Goal: Task Accomplishment & Management: Manage account settings

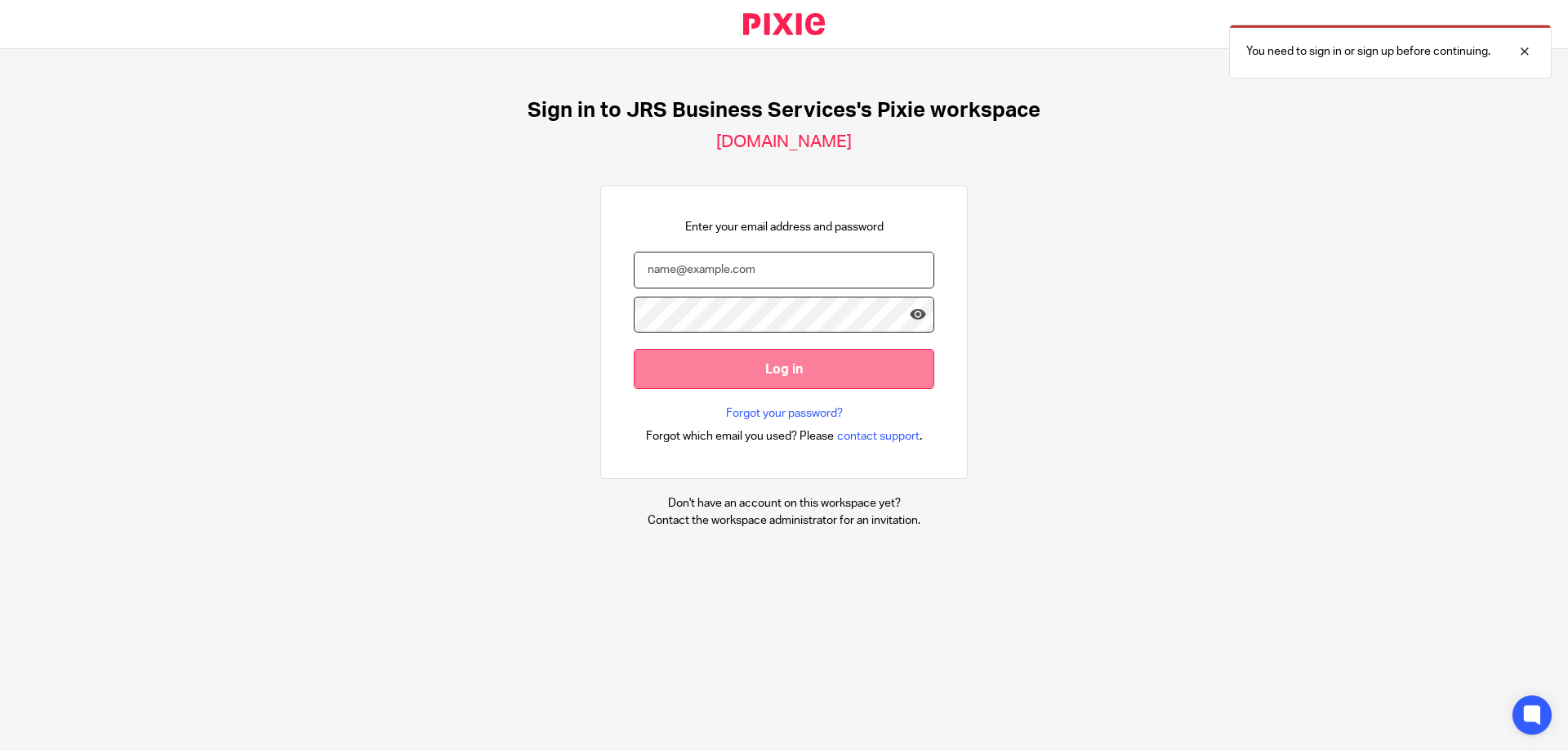
type input "[PERSON_NAME][EMAIL_ADDRESS][DOMAIN_NAME]"
click at [801, 372] on input "Log in" at bounding box center [784, 369] width 301 height 40
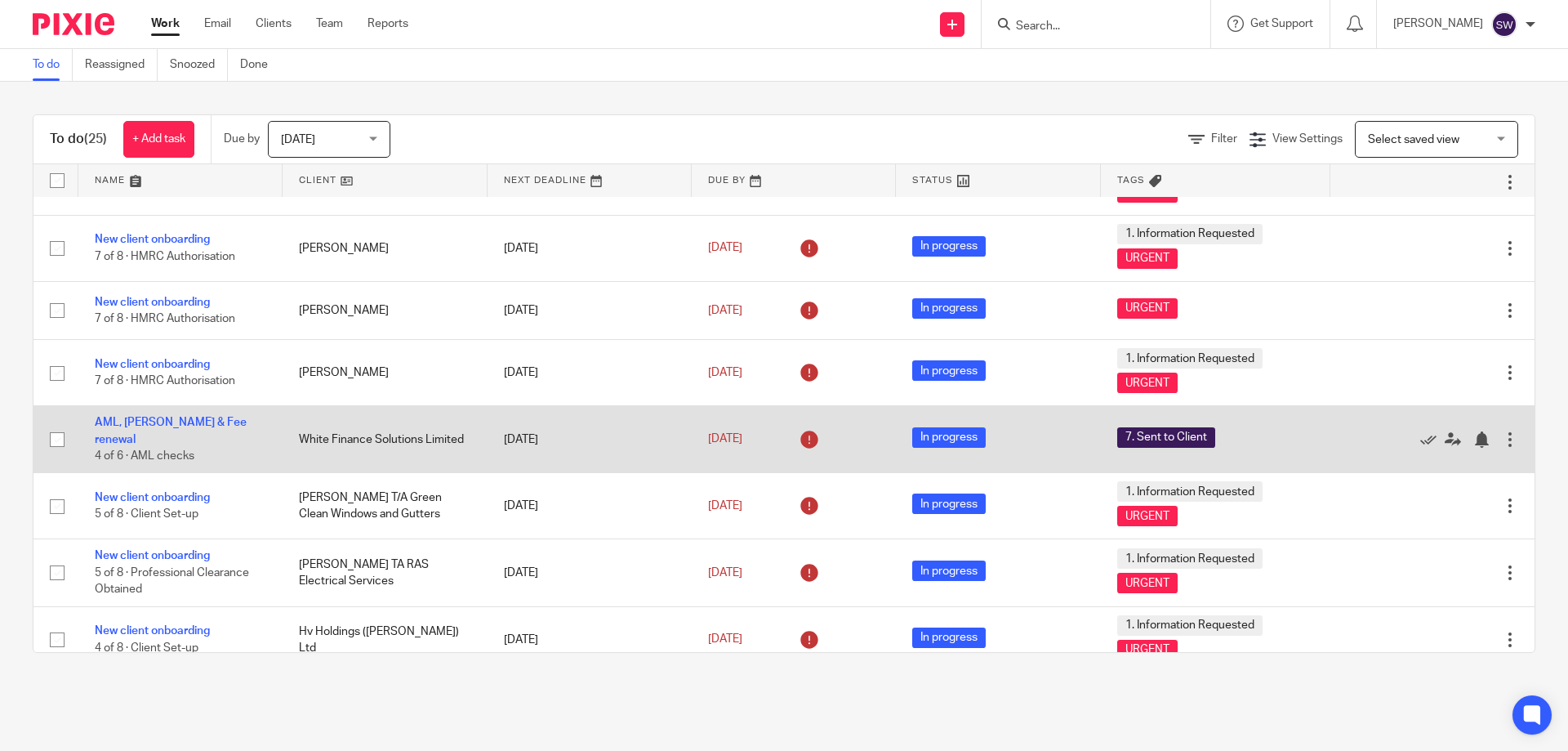
scroll to position [1031, 0]
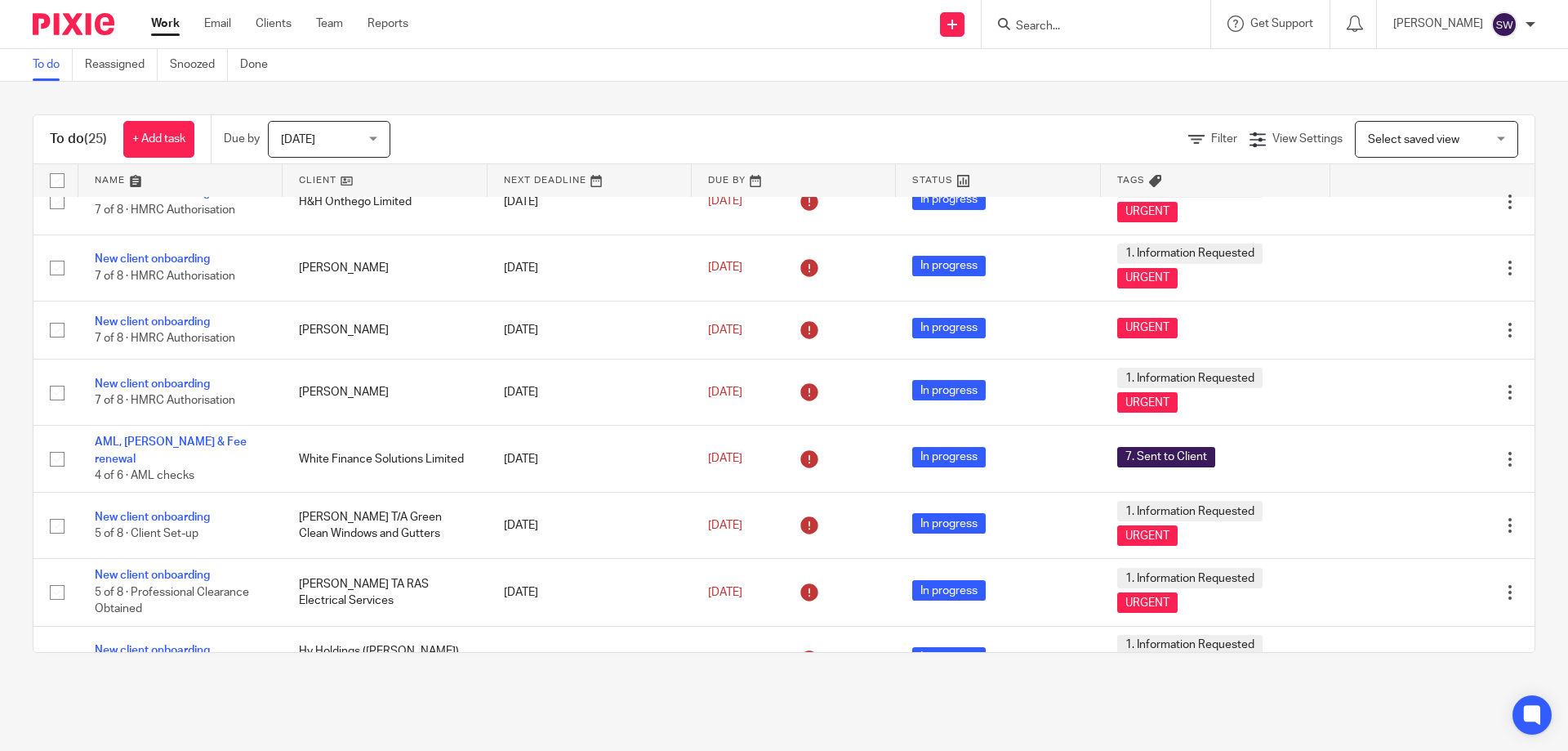
click at [378, 138] on div "[DATE] [DATE]" at bounding box center [329, 139] width 122 height 37
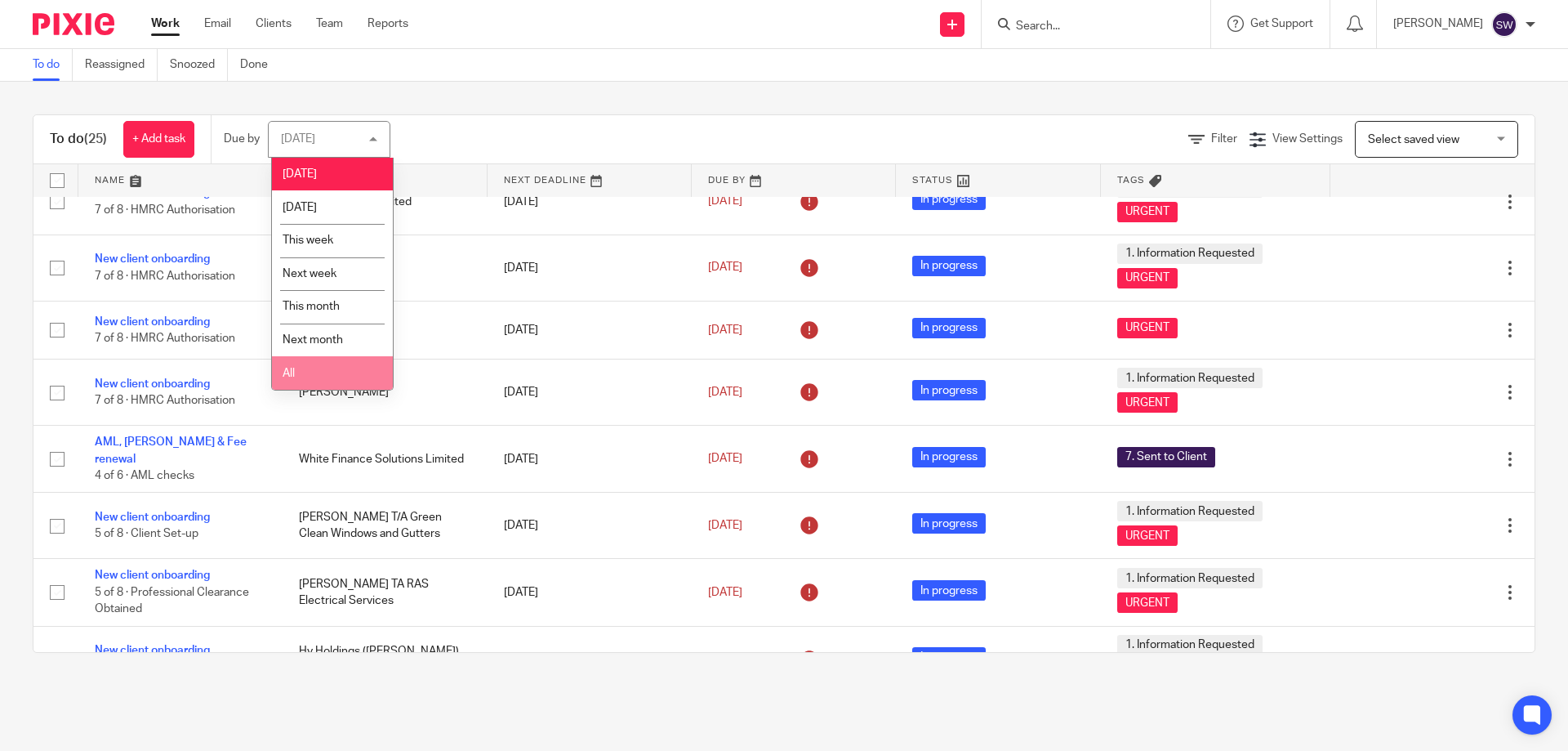
click at [338, 379] on li "All" at bounding box center [332, 372] width 121 height 33
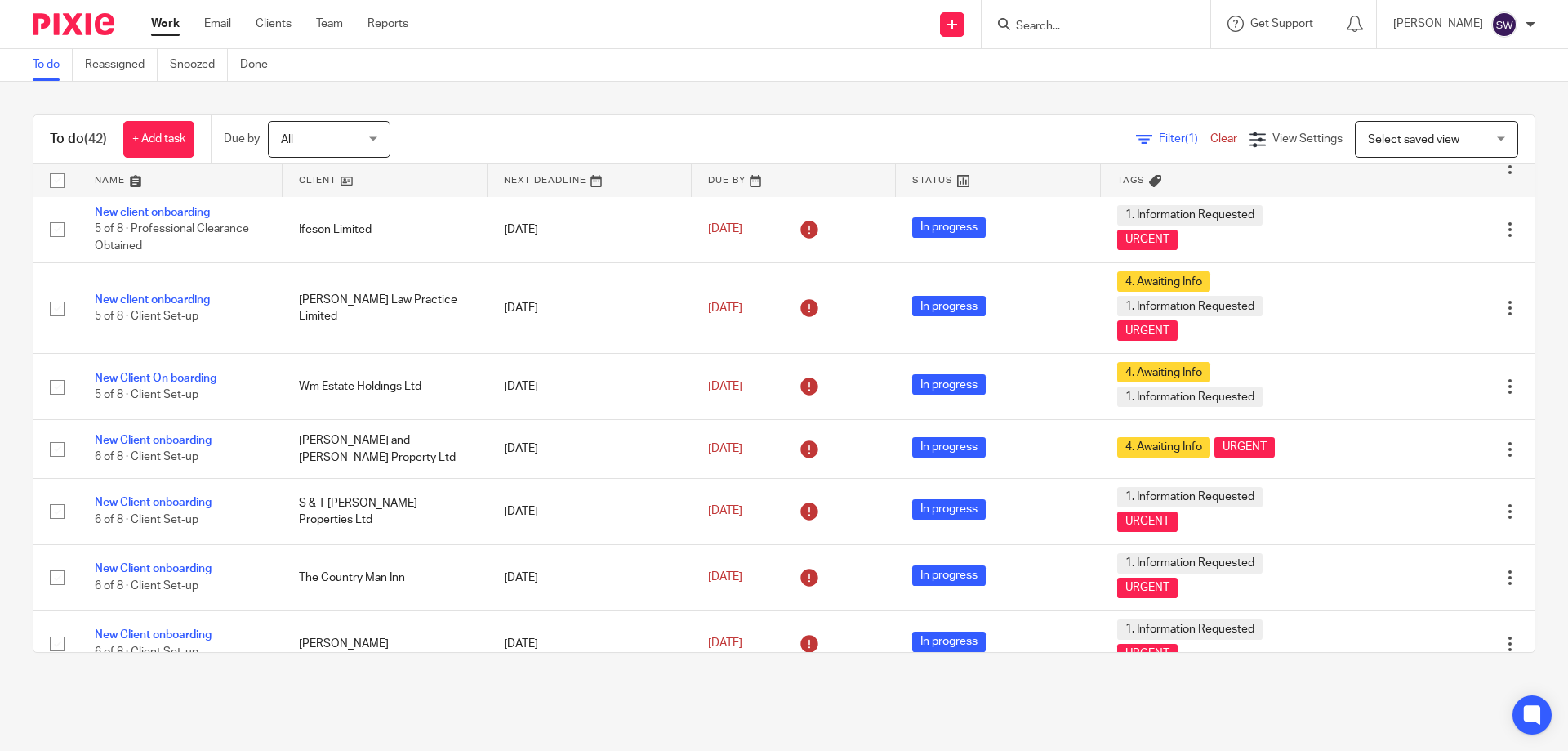
scroll to position [81, 0]
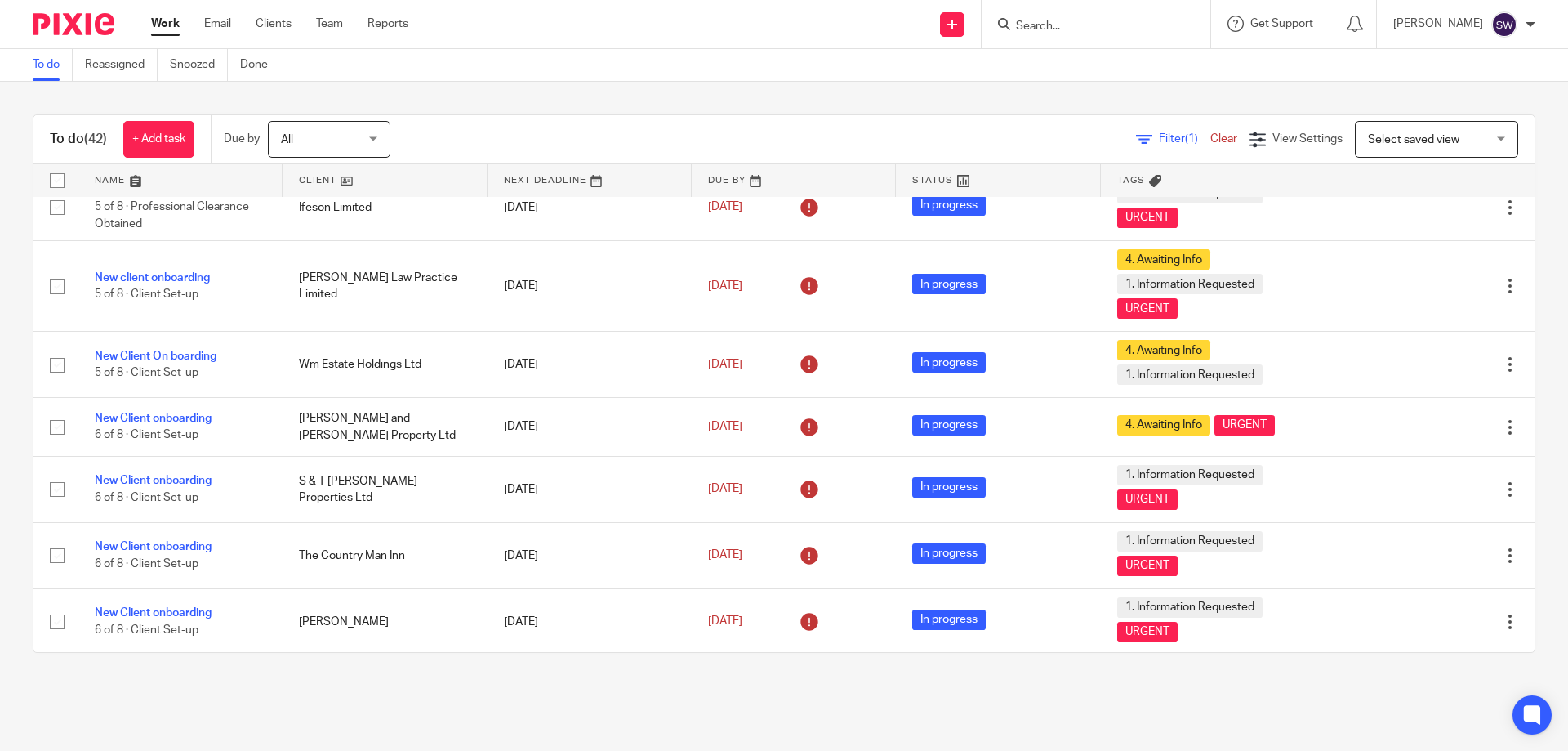
drag, startPoint x: 1117, startPoint y: 18, endPoint x: 1120, endPoint y: 28, distance: 10.4
click at [1116, 19] on input "Search" at bounding box center [1087, 26] width 147 height 15
type input "avarix"
click button "submit" at bounding box center [0, 0] width 0 height 0
click at [1089, 60] on link at bounding box center [1113, 64] width 203 height 24
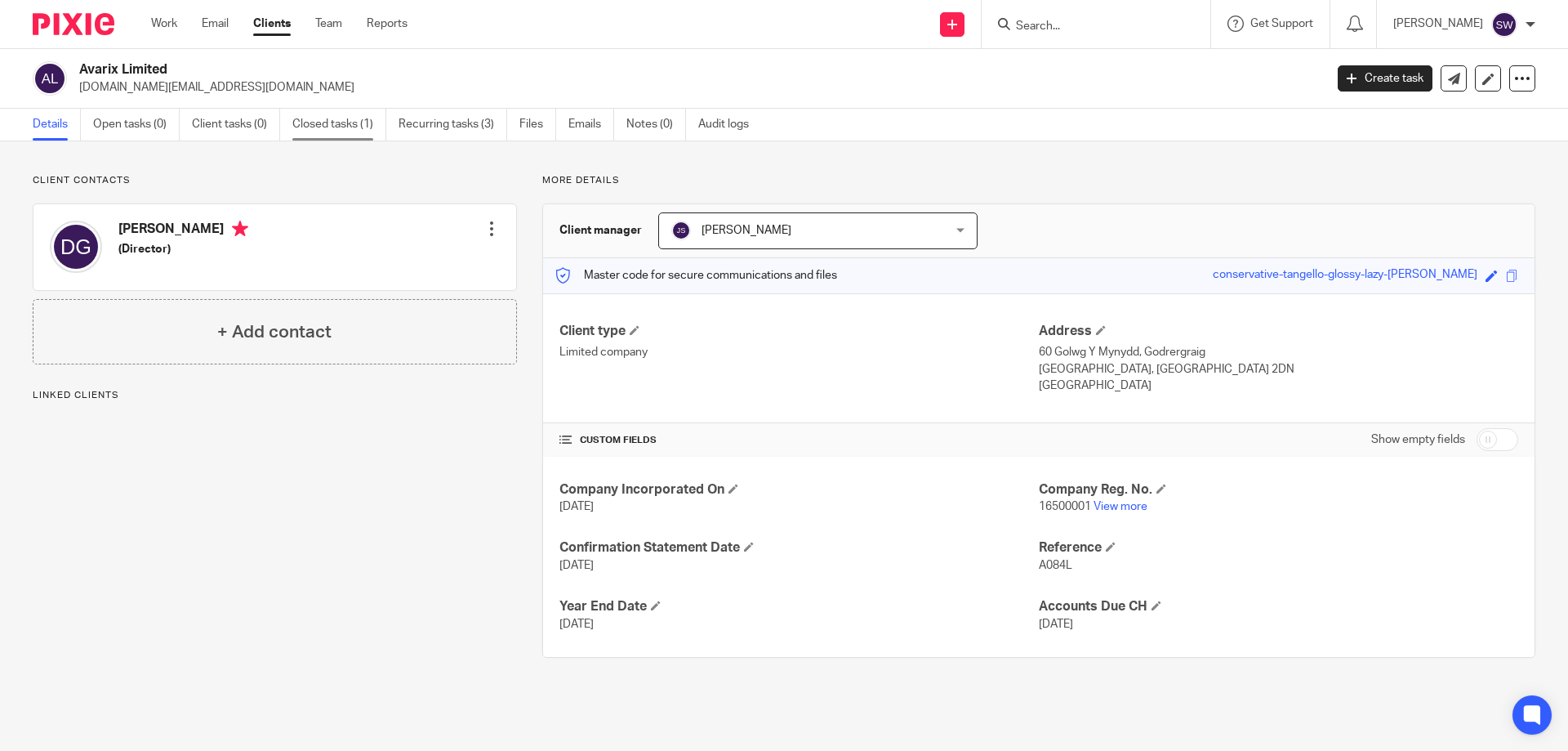
click at [305, 128] on link "Closed tasks (1)" at bounding box center [338, 124] width 94 height 31
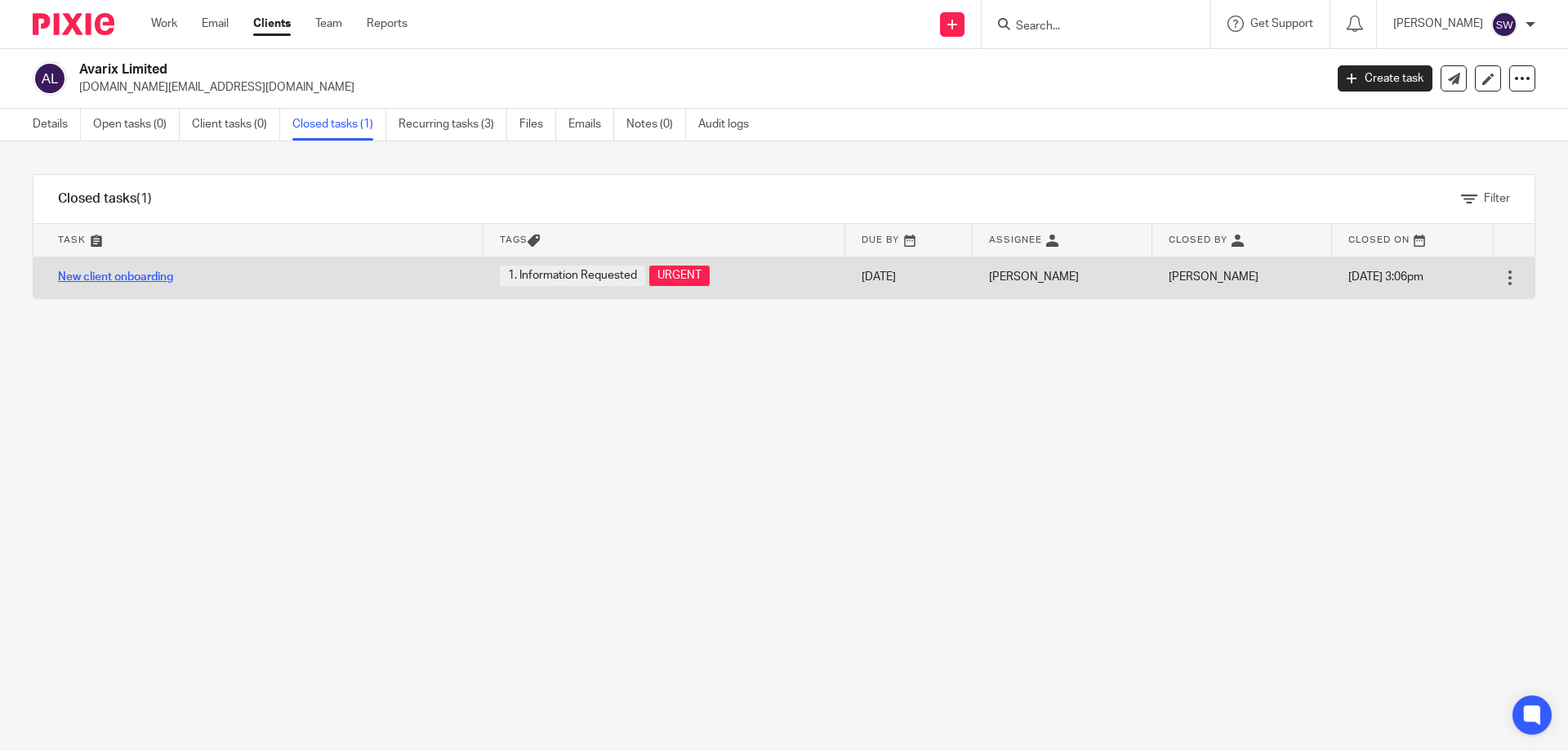
click at [142, 274] on link "New client onboarding" at bounding box center [115, 276] width 115 height 11
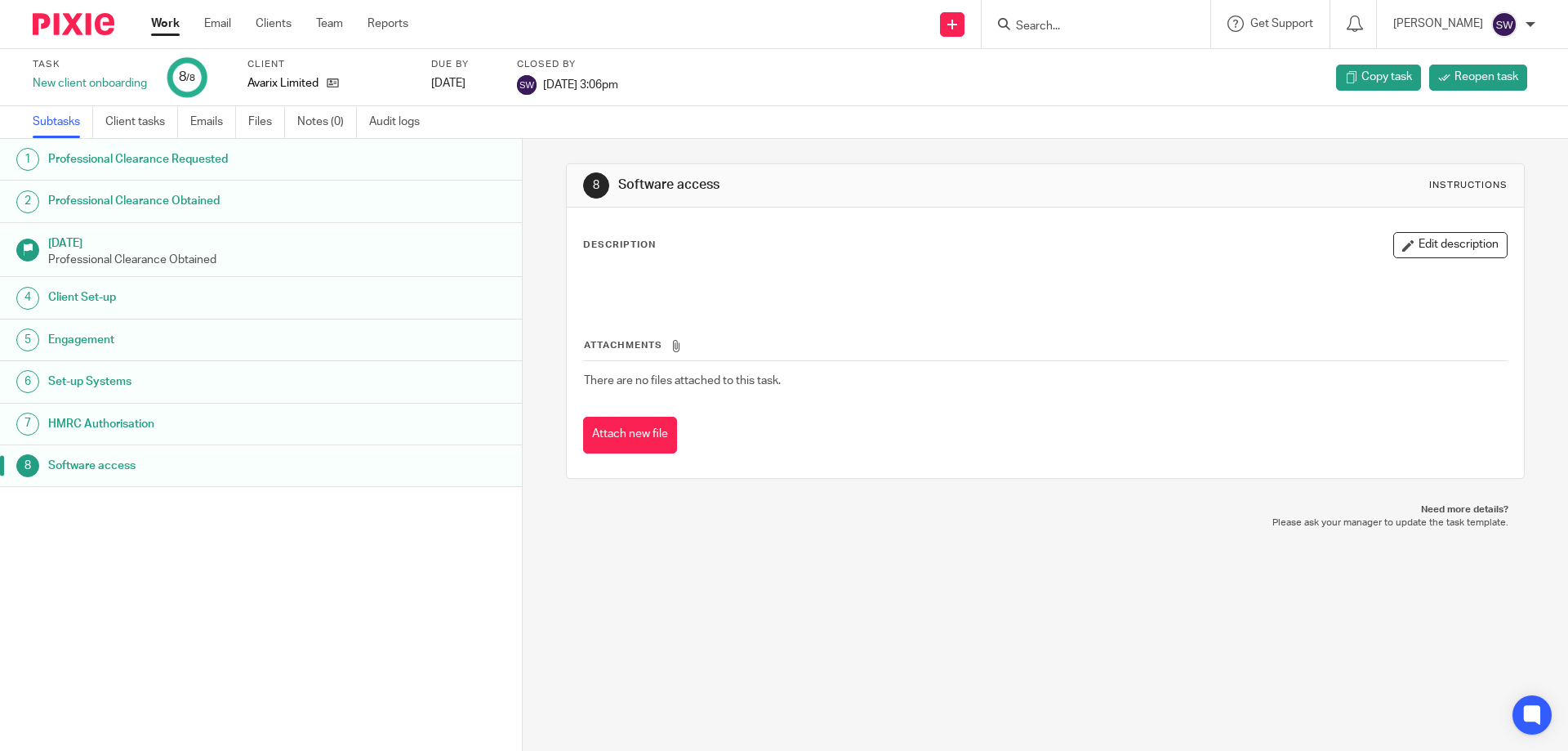
click at [192, 409] on link "7 HMRC Authorisation" at bounding box center [260, 423] width 522 height 41
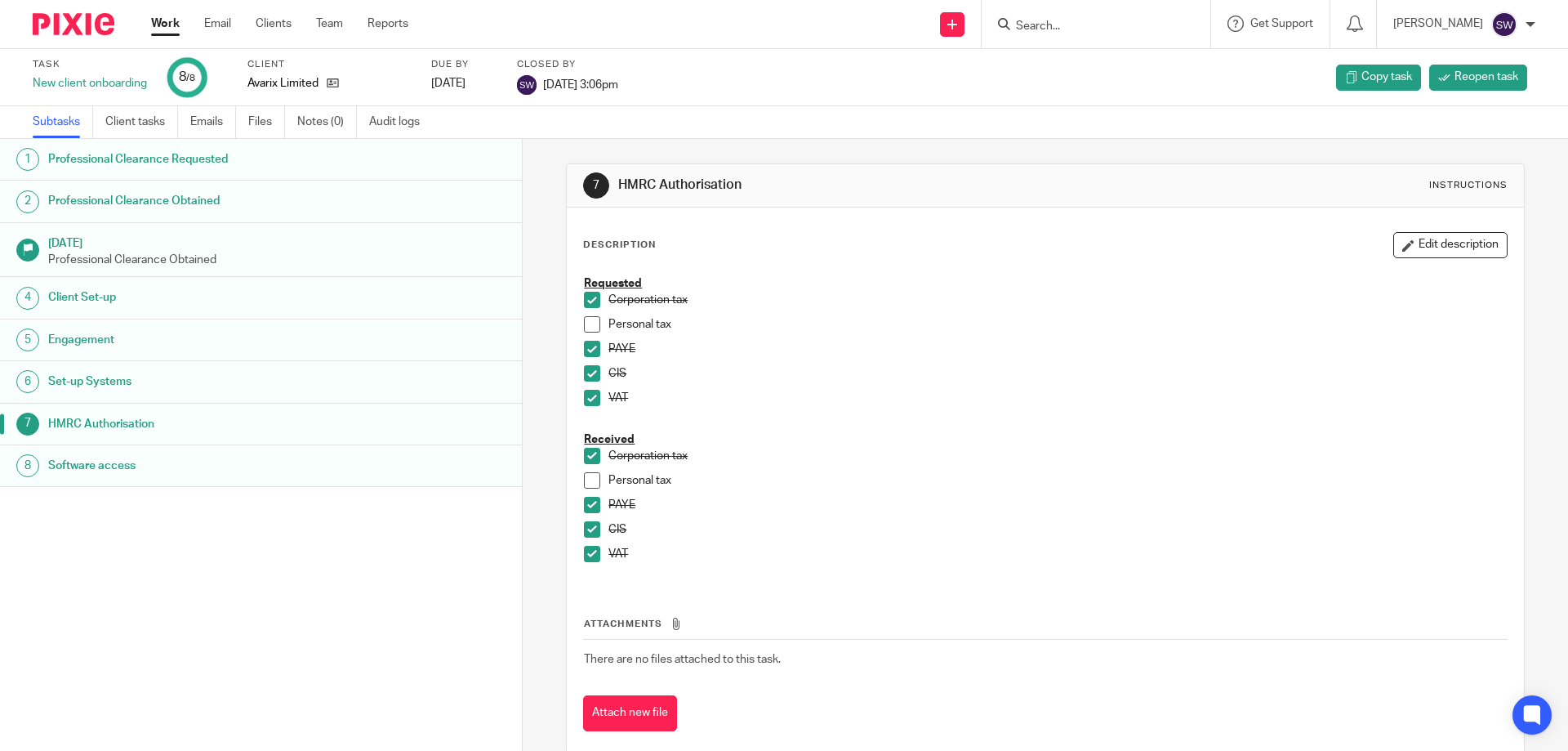
click at [589, 323] on span at bounding box center [592, 324] width 17 height 17
click at [588, 482] on span at bounding box center [592, 480] width 17 height 17
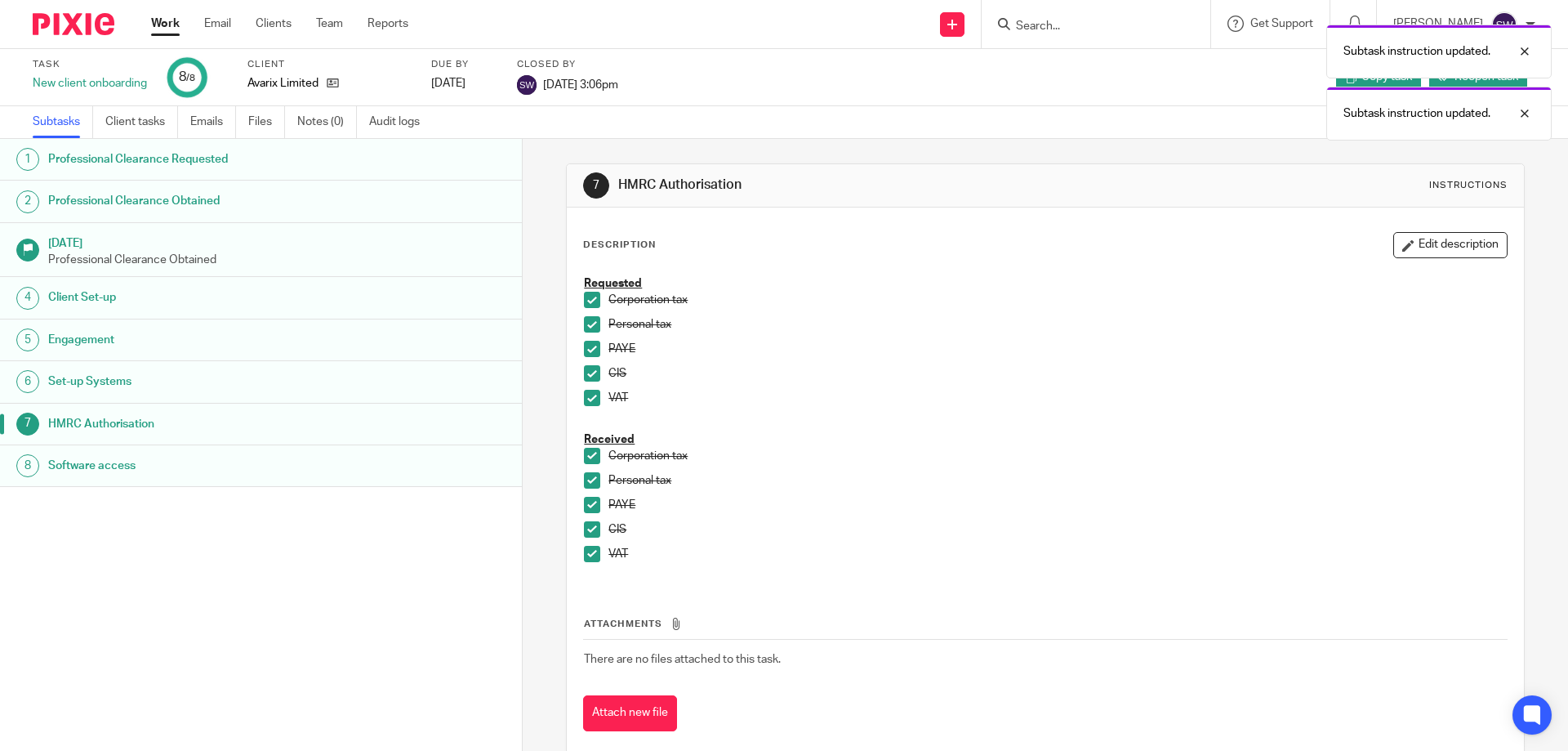
click at [160, 24] on link "Work" at bounding box center [165, 24] width 29 height 17
